Goal: Task Accomplishment & Management: Manage account settings

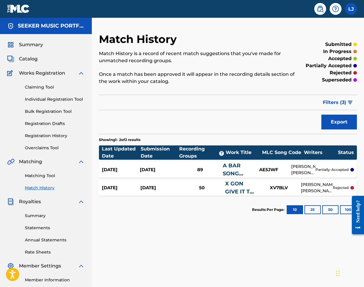
click at [128, 171] on div "Sep 13, 2025" at bounding box center [121, 169] width 38 height 7
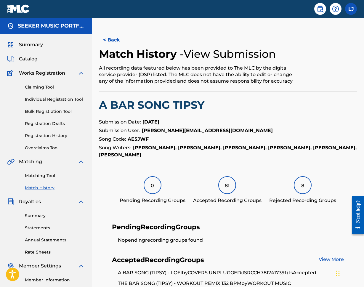
click at [39, 189] on link "Match History" at bounding box center [55, 188] width 60 height 6
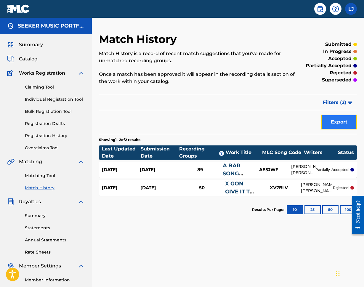
click at [337, 119] on button "Export" at bounding box center [339, 122] width 36 height 15
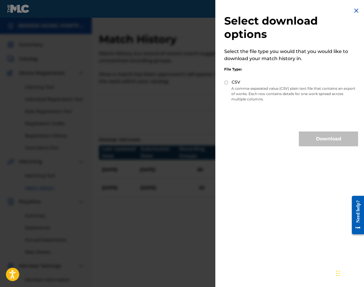
click at [356, 11] on img at bounding box center [356, 10] width 7 height 7
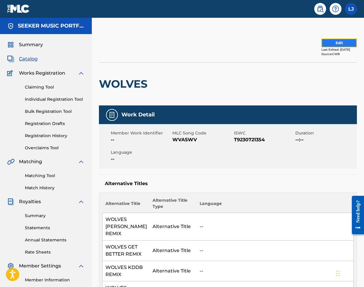
click at [329, 44] on button "Edit" at bounding box center [339, 42] width 36 height 9
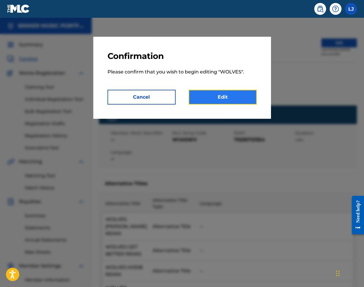
click at [207, 99] on link "Edit" at bounding box center [223, 97] width 68 height 15
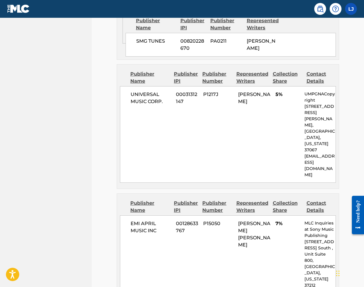
scroll to position [1712, 0]
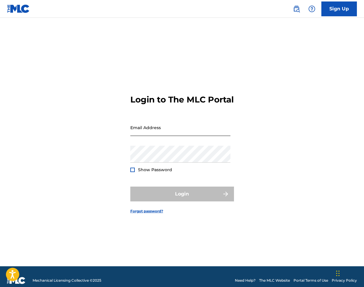
click at [169, 136] on input "Email Address" at bounding box center [180, 127] width 100 height 17
type input "[PERSON_NAME][EMAIL_ADDRESS][PERSON_NAME][DOMAIN_NAME]"
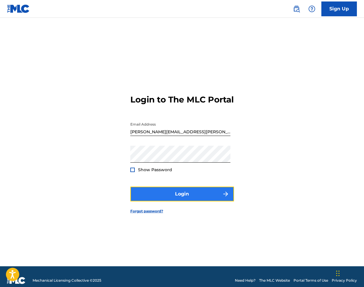
click at [202, 201] on button "Login" at bounding box center [182, 194] width 104 height 15
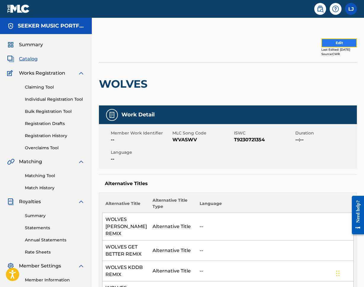
click at [322, 45] on button "Edit" at bounding box center [339, 42] width 36 height 9
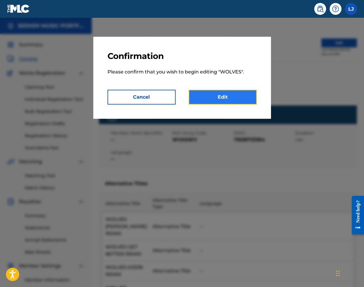
click at [204, 98] on link "Edit" at bounding box center [223, 97] width 68 height 15
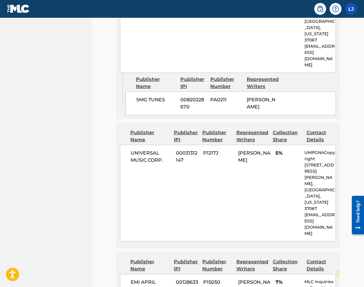
scroll to position [1712, 0]
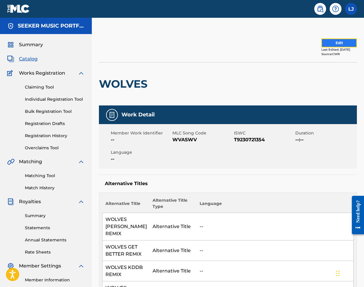
click at [330, 43] on button "Edit" at bounding box center [339, 42] width 36 height 9
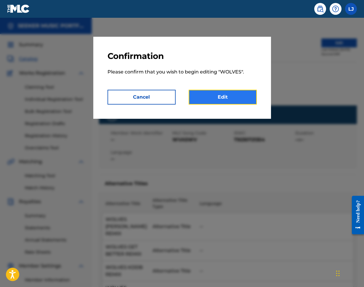
click at [221, 96] on link "Edit" at bounding box center [223, 97] width 68 height 15
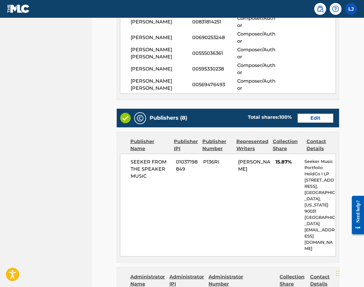
scroll to position [755, 0]
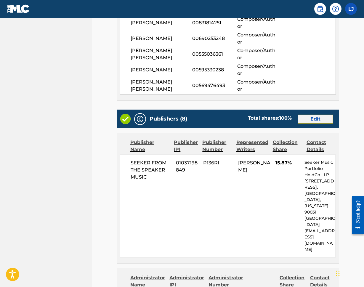
click at [312, 123] on link "Edit" at bounding box center [316, 119] width 36 height 9
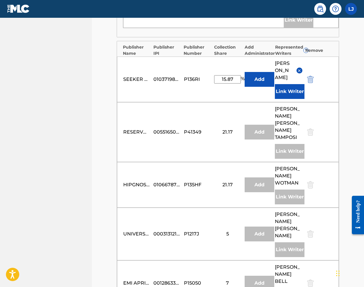
scroll to position [553, 0]
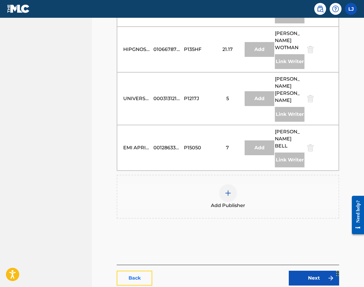
click at [130, 271] on link "Back" at bounding box center [135, 278] width 36 height 15
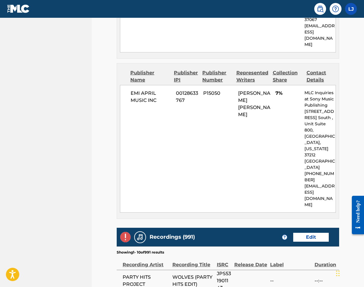
scroll to position [1807, 0]
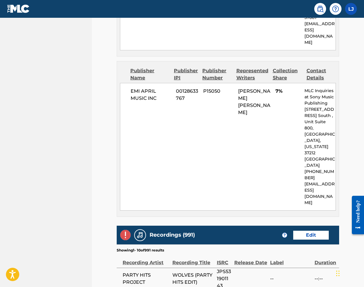
click at [297, 253] on div "Label" at bounding box center [290, 259] width 41 height 13
click at [203, 244] on section "Showing 1 - 10 of 991 results" at bounding box center [228, 248] width 222 height 9
click at [125, 230] on img at bounding box center [125, 235] width 10 height 10
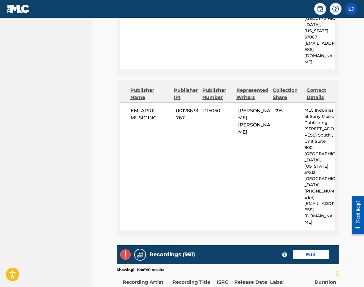
scroll to position [1788, 0]
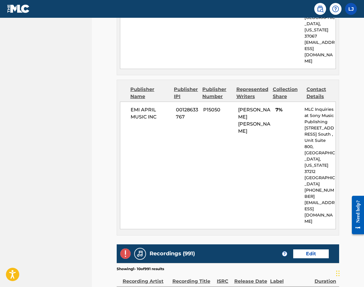
click at [129, 248] on img at bounding box center [125, 253] width 10 height 10
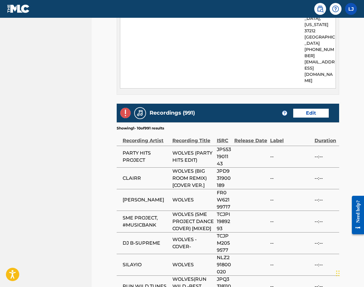
scroll to position [1969, 0]
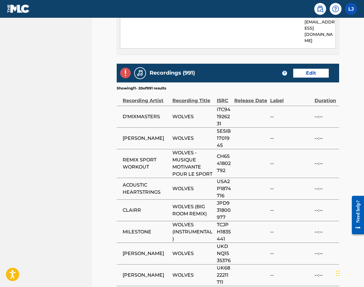
scroll to position [1962, 0]
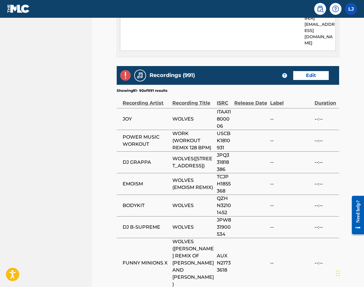
scroll to position [1967, 0]
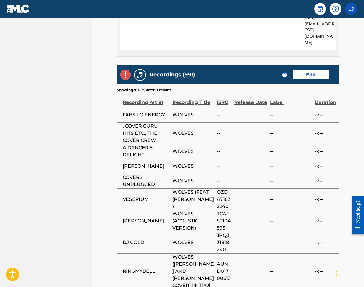
click at [187, 216] on div "Recordings (991) ? Edit Showing 281 - 290 of 991 results Recording Artist Recor…" at bounding box center [228, 202] width 222 height 274
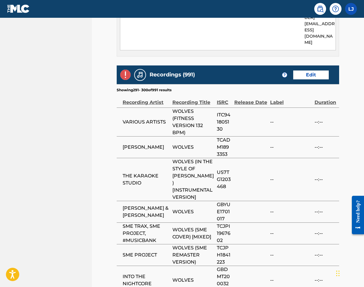
click at [186, 221] on div "Recordings (991) ? Edit Showing 291 - 300 of 991 results Recording Artist Recor…" at bounding box center [228, 226] width 222 height 322
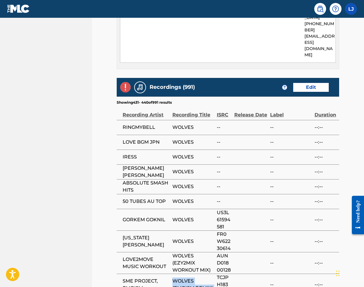
click at [188, 277] on span "WOLVES (EMOISM REMIX)" at bounding box center [192, 284] width 41 height 14
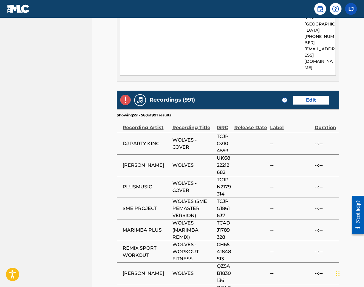
click at [189, 230] on div "Recordings (991) ? Edit Showing 551 - 560 of 991 results Recording Artist Recor…" at bounding box center [228, 230] width 222 height 279
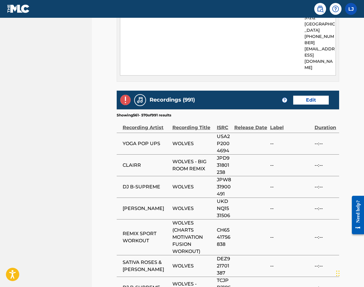
click at [189, 230] on div "Recordings (991) ? Edit Showing 561 - 570 of 991 results Recording Artist Recor…" at bounding box center [228, 238] width 222 height 294
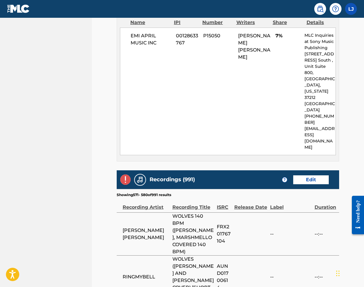
scroll to position [1862, 0]
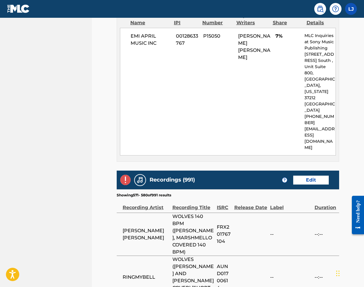
click at [224, 224] on span "FRX201767104" at bounding box center [224, 234] width 15 height 21
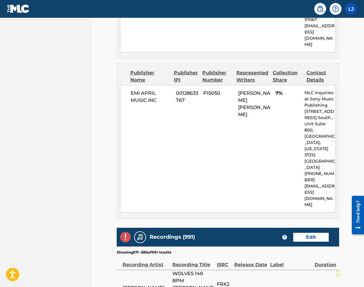
scroll to position [1808, 0]
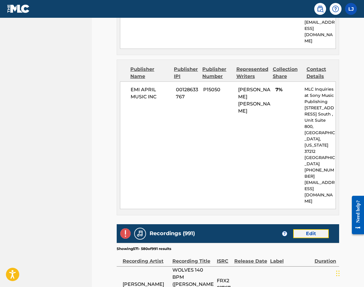
click at [311, 229] on link "Edit" at bounding box center [311, 233] width 36 height 9
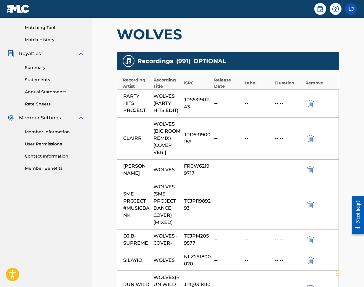
scroll to position [152, 0]
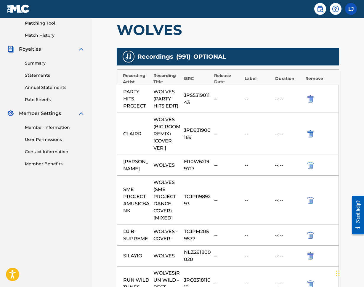
click at [260, 97] on div "--" at bounding box center [258, 98] width 27 height 7
click at [240, 101] on div "--" at bounding box center [227, 98] width 27 height 7
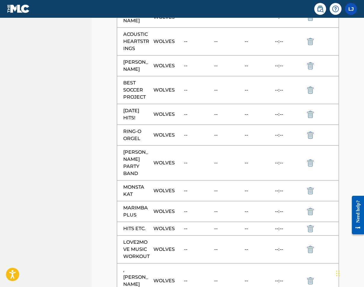
scroll to position [1696, 0]
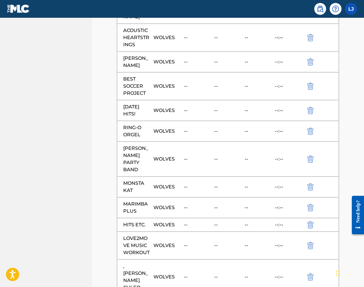
click at [190, 135] on div "--" at bounding box center [197, 131] width 27 height 7
click at [140, 138] on div "RING-O ORGEL" at bounding box center [136, 131] width 27 height 14
click at [133, 138] on div "RING-O ORGEL" at bounding box center [136, 131] width 27 height 14
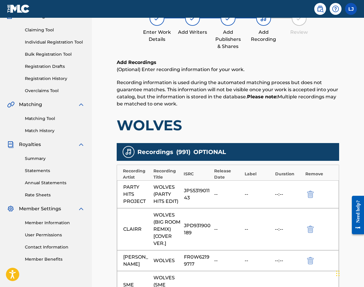
scroll to position [28, 0]
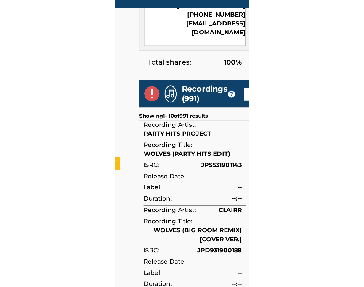
scroll to position [1969, 0]
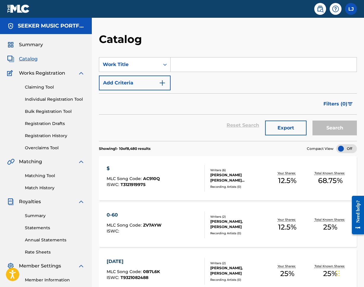
click at [28, 19] on div "SEEKER MUSIC PORTFOLIO HOLDCO I LP" at bounding box center [46, 26] width 92 height 16
click at [24, 10] on img at bounding box center [18, 8] width 23 height 9
click at [348, 7] on label at bounding box center [351, 9] width 12 height 12
click at [351, 9] on input "[PERSON_NAME] Jones [EMAIL_ADDRESS][PERSON_NAME][DOMAIN_NAME] Profile Log out" at bounding box center [351, 9] width 0 height 0
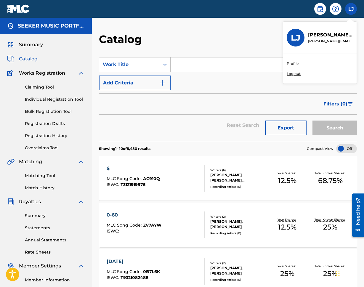
click at [243, 55] on section "SearchWithCriteria4351634b-7592-46ca-9bf3-64a24c8dae42 Work Title Add Criteria …" at bounding box center [228, 95] width 258 height 91
click at [347, 11] on label at bounding box center [351, 9] width 12 height 12
click at [351, 9] on input "[PERSON_NAME] Jones [EMAIL_ADDRESS][PERSON_NAME][DOMAIN_NAME] Profile Log out" at bounding box center [351, 9] width 0 height 0
click at [15, 6] on img at bounding box center [18, 8] width 23 height 9
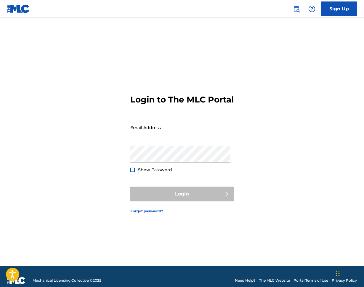
click at [165, 136] on input "Email Address" at bounding box center [180, 127] width 100 height 17
type input "[PERSON_NAME][EMAIL_ADDRESS][PERSON_NAME][DOMAIN_NAME]"
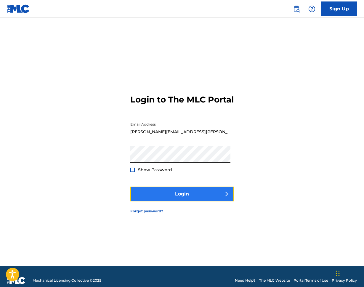
click at [199, 201] on button "Login" at bounding box center [182, 194] width 104 height 15
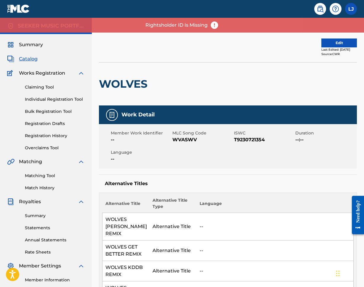
click at [192, 48] on div at bounding box center [163, 47] width 129 height 15
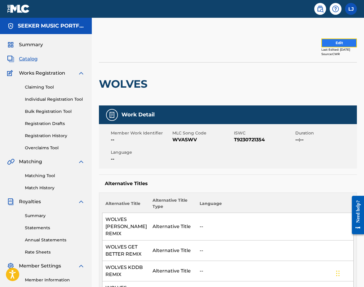
click at [326, 45] on button "Edit" at bounding box center [339, 42] width 36 height 9
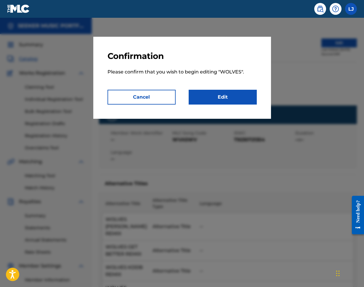
click at [294, 27] on div at bounding box center [182, 161] width 364 height 287
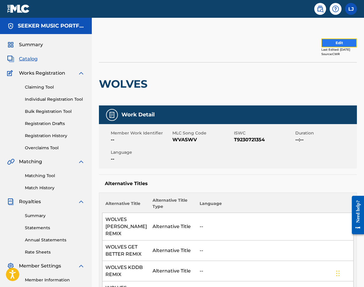
click at [332, 42] on button "Edit" at bounding box center [339, 42] width 36 height 9
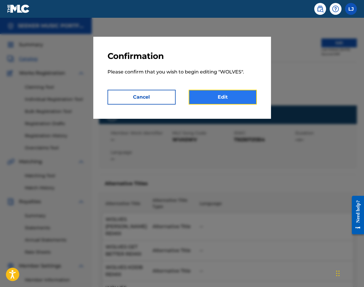
click at [244, 97] on link "Edit" at bounding box center [223, 97] width 68 height 15
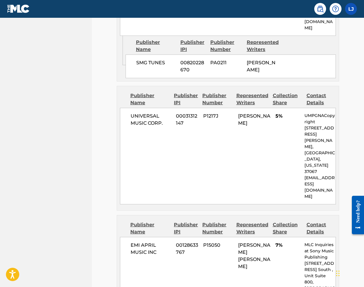
scroll to position [1712, 0]
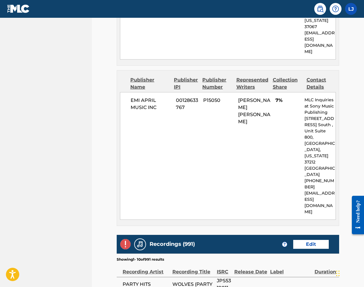
scroll to position [1969, 0]
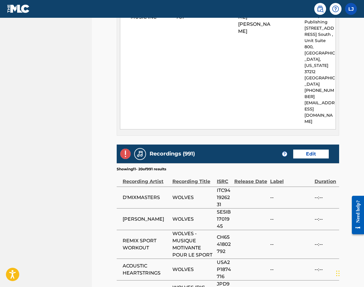
scroll to position [1891, 0]
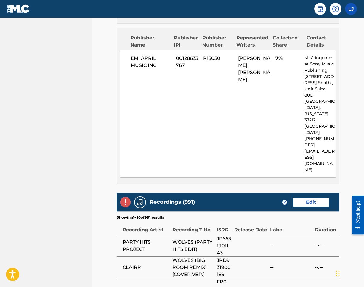
scroll to position [1855, 0]
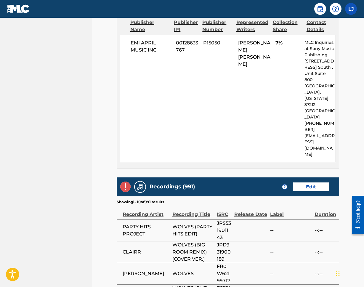
click at [177, 183] on h5 "Recordings (991)" at bounding box center [172, 186] width 45 height 7
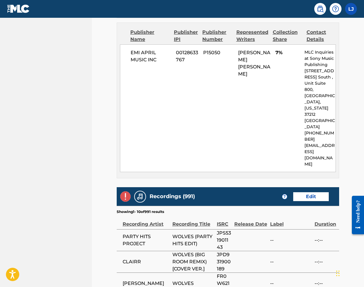
scroll to position [1850, 0]
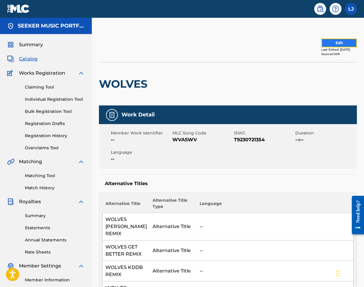
click at [321, 43] on button "Edit" at bounding box center [339, 42] width 36 height 9
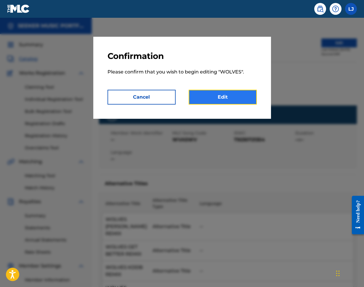
click at [216, 97] on link "Edit" at bounding box center [223, 97] width 68 height 15
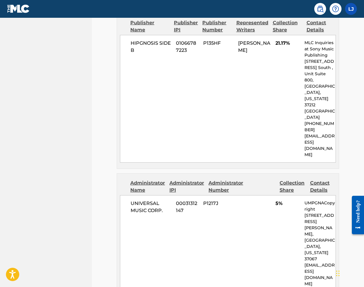
scroll to position [1712, 0]
